Goal: Transaction & Acquisition: Purchase product/service

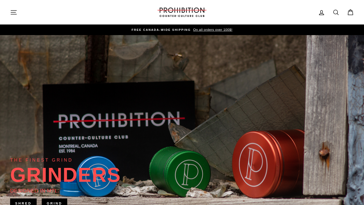
click at [335, 16] on link "Search" at bounding box center [336, 12] width 13 height 11
type input "dmt"
click at [10, 4] on button "Search" at bounding box center [15, 12] width 11 height 17
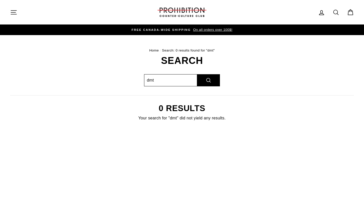
click at [171, 78] on input "dmt" at bounding box center [170, 80] width 53 height 12
type input "oil"
click at [197, 74] on button "Search" at bounding box center [208, 80] width 23 height 12
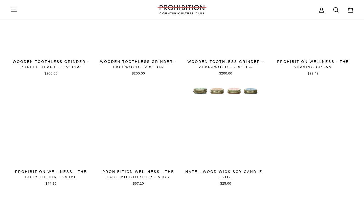
scroll to position [54, 0]
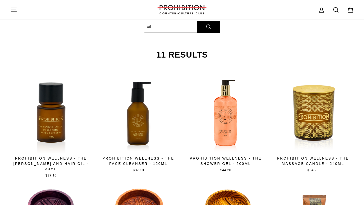
click at [173, 27] on input "oil" at bounding box center [170, 27] width 53 height 12
type input "pipe"
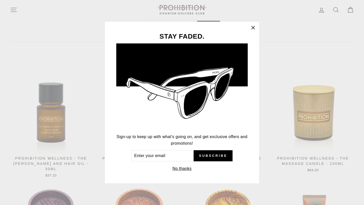
click at [252, 27] on icon "button" at bounding box center [253, 27] width 3 height 3
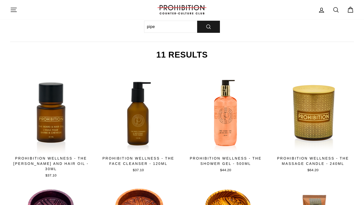
click at [199, 28] on button "Search" at bounding box center [208, 27] width 23 height 12
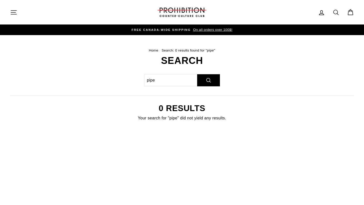
click at [12, 13] on icon "button" at bounding box center [13, 12] width 7 height 7
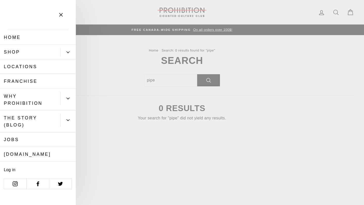
click at [75, 56] on button "Primary" at bounding box center [67, 52] width 15 height 9
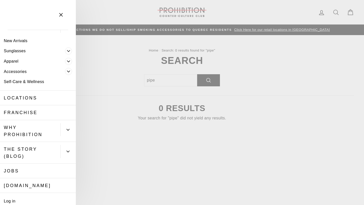
scroll to position [27, 0]
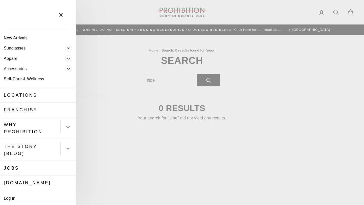
click at [41, 81] on link "Self-Care & Wellness" at bounding box center [38, 79] width 76 height 10
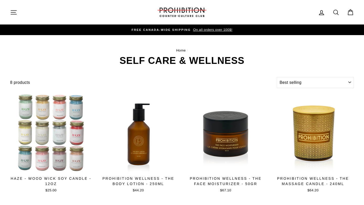
select select "best-selling"
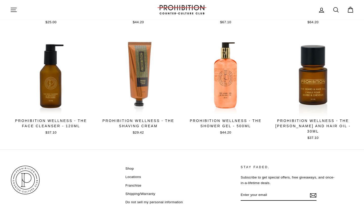
scroll to position [200, 0]
